Goal: Task Accomplishment & Management: Use online tool/utility

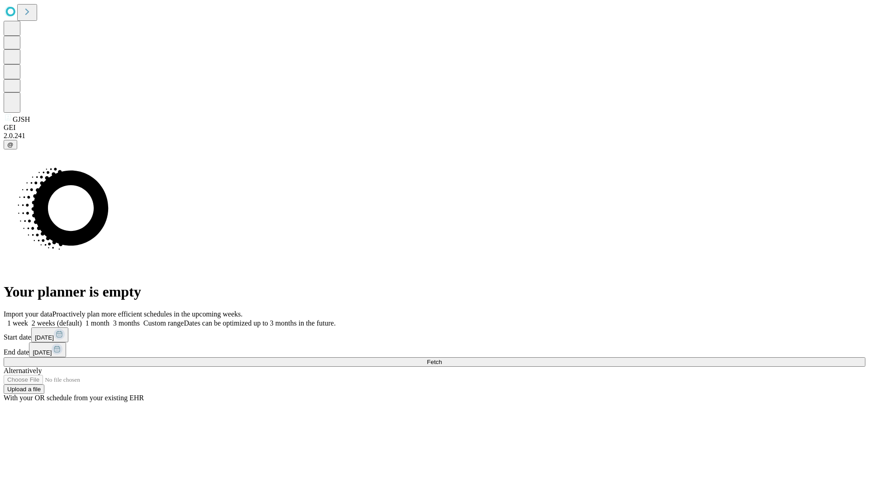
click at [442, 358] on span "Fetch" at bounding box center [434, 361] width 15 height 7
